Goal: Transaction & Acquisition: Purchase product/service

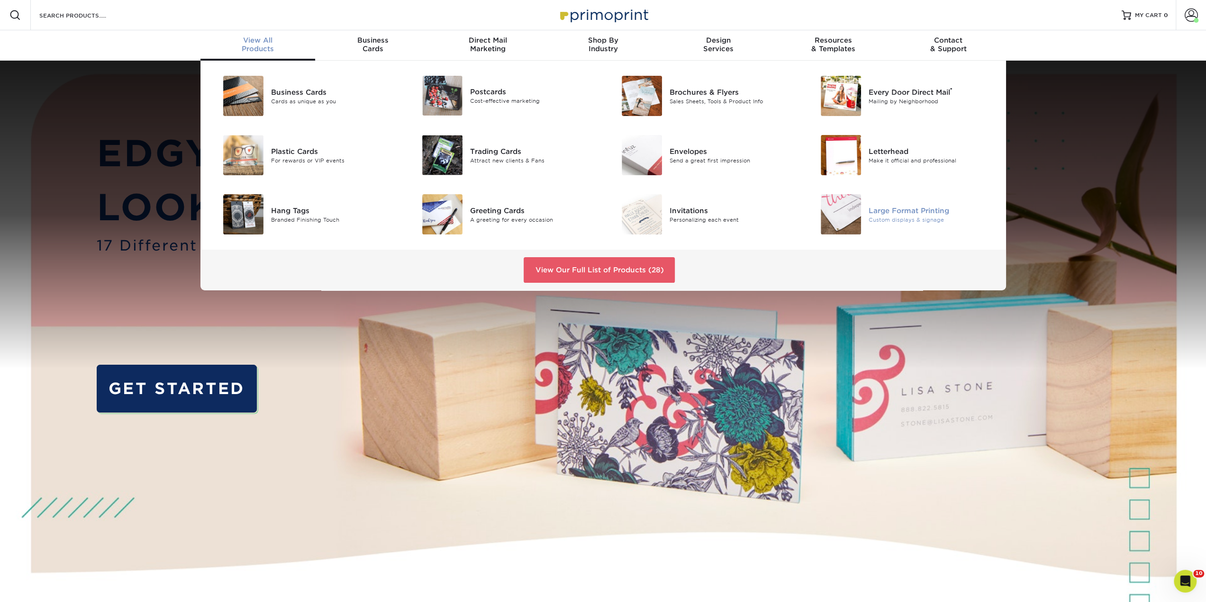
click at [835, 207] on img at bounding box center [840, 214] width 40 height 40
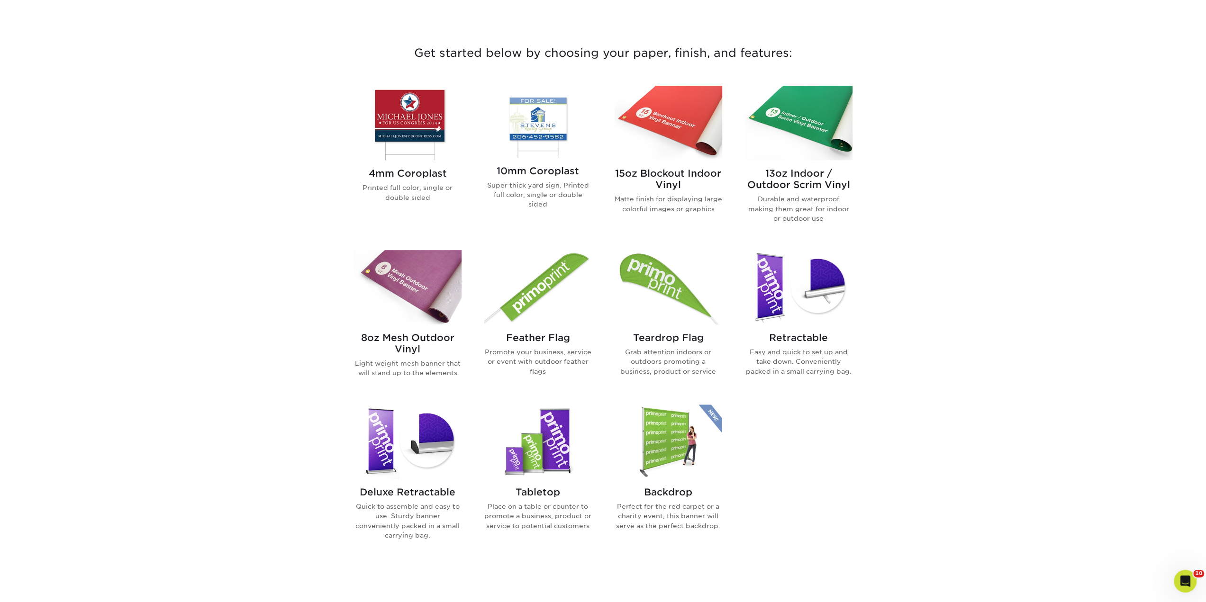
scroll to position [284, 0]
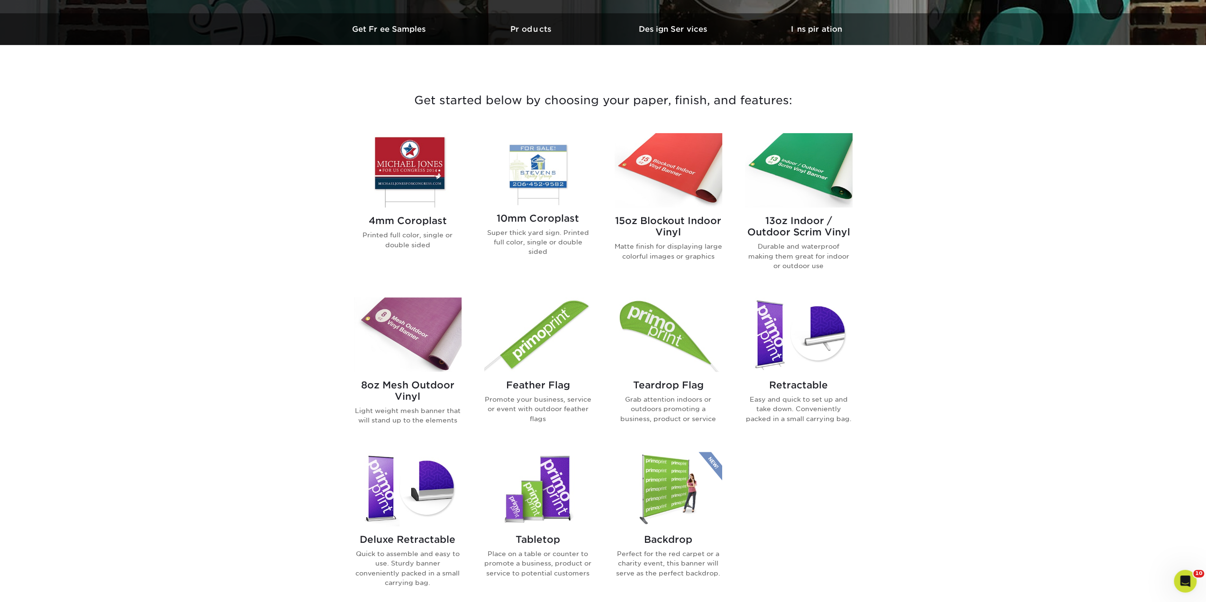
click at [789, 180] on img at bounding box center [799, 170] width 108 height 74
